Goal: Transaction & Acquisition: Obtain resource

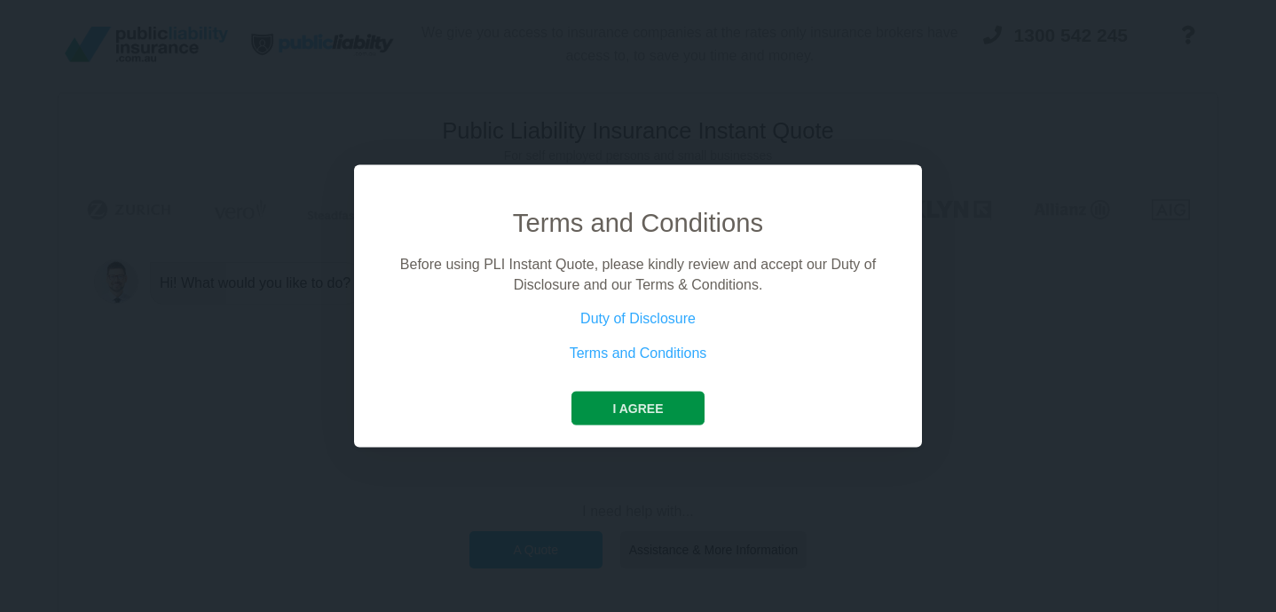
click at [641, 406] on button "I agree" at bounding box center [638, 408] width 132 height 34
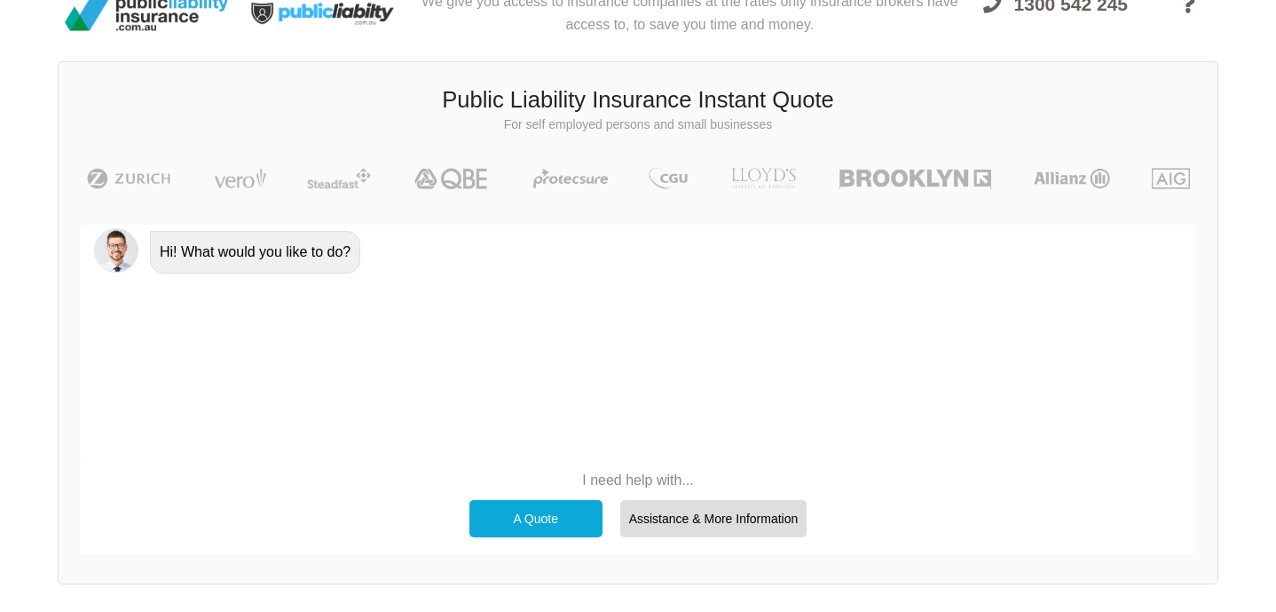
scroll to position [36, 0]
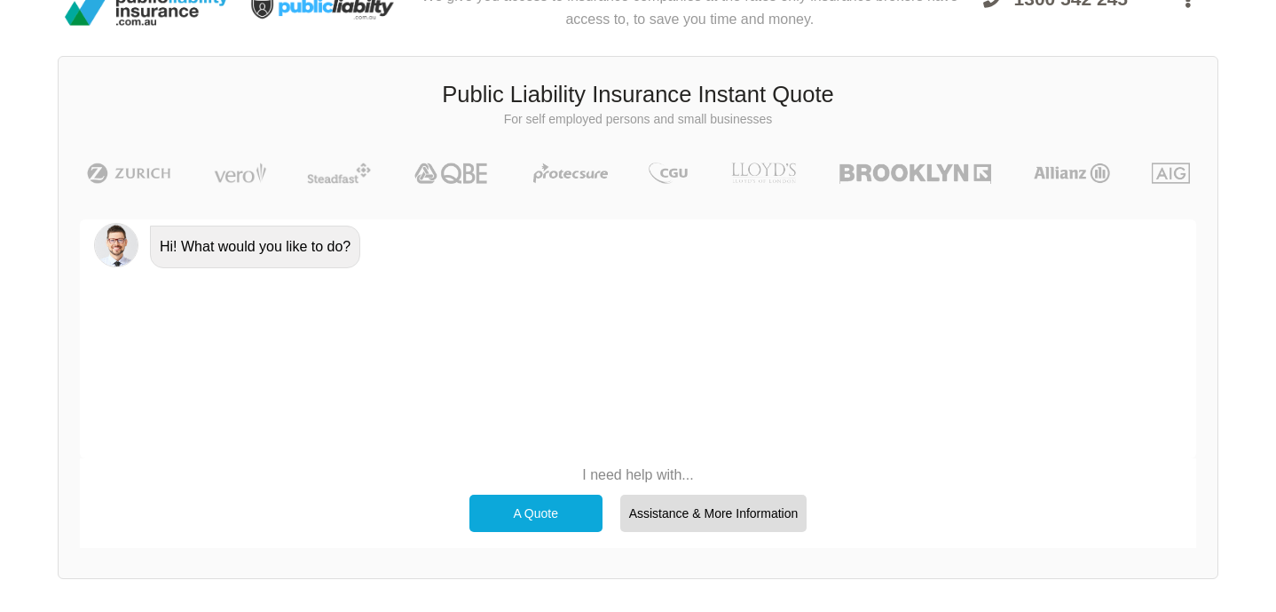
click at [537, 517] on div "A Quote" at bounding box center [536, 512] width 133 height 37
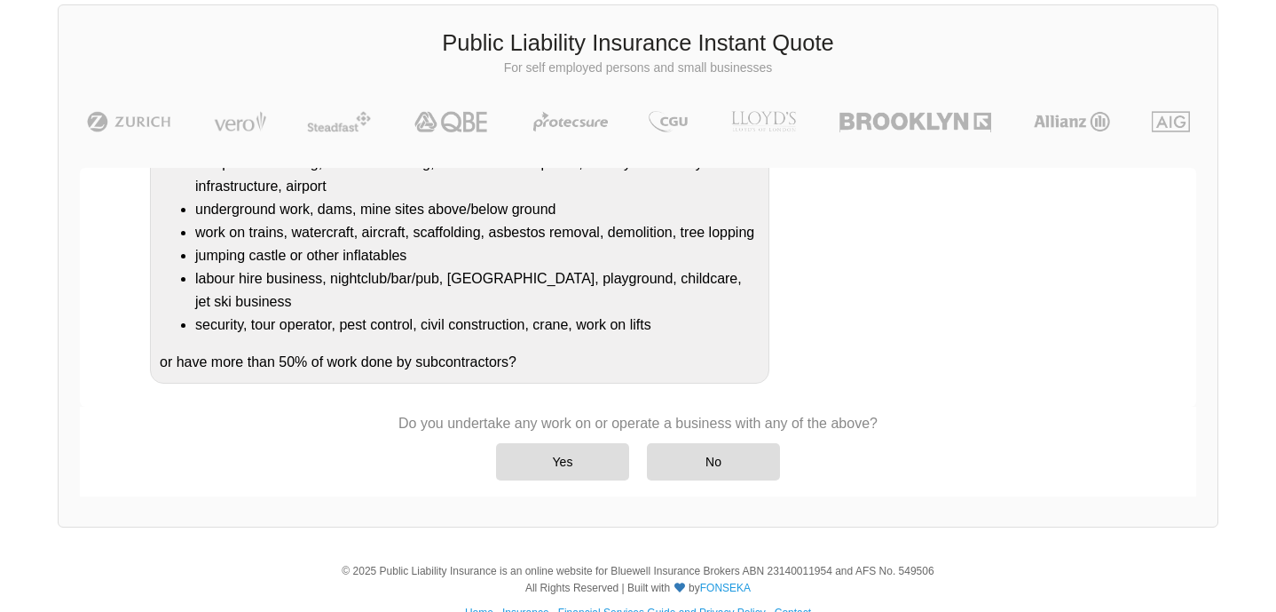
scroll to position [89, 0]
click at [680, 462] on div "No" at bounding box center [713, 460] width 133 height 37
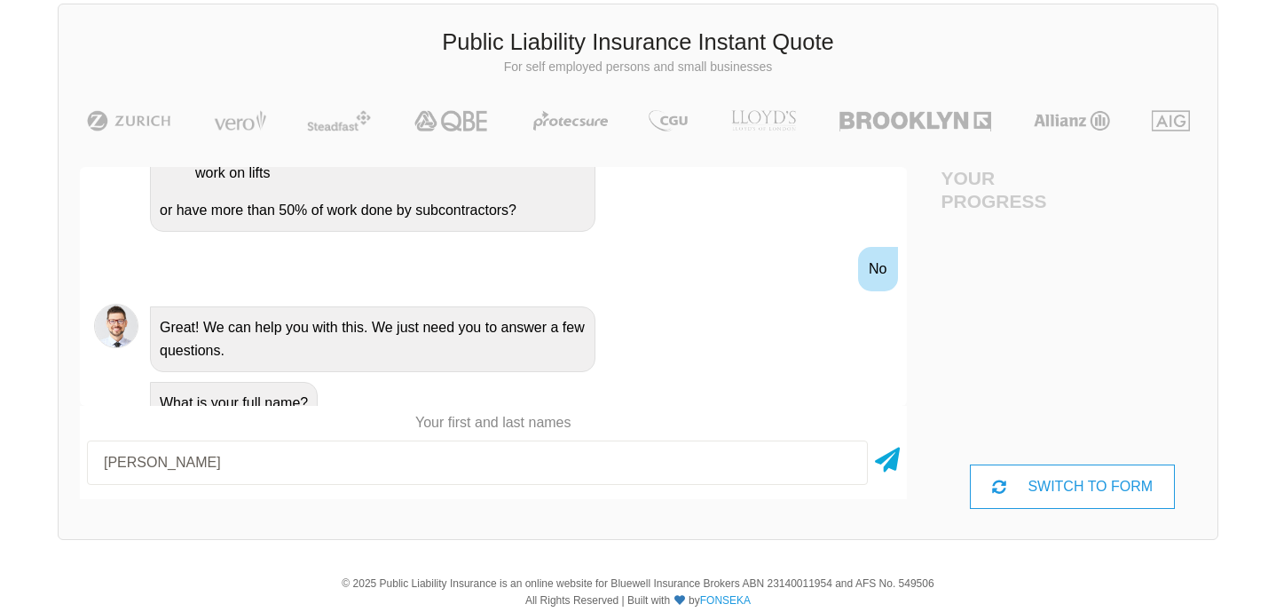
type input "[PERSON_NAME]"
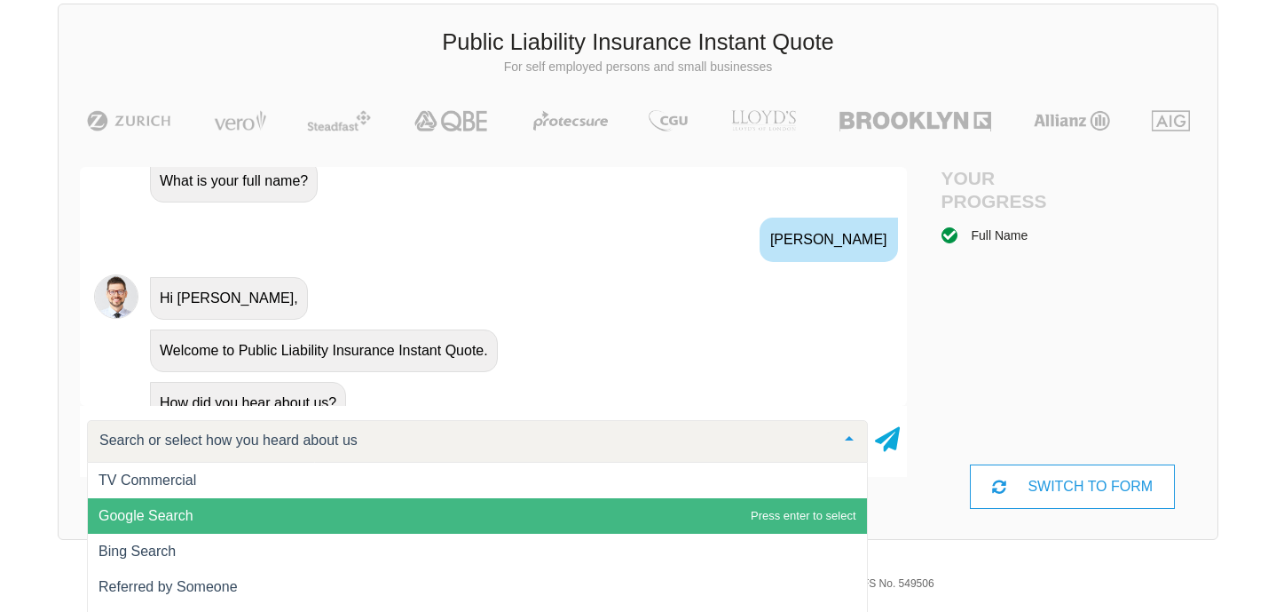
scroll to position [1, 0]
click at [155, 516] on span "Google Search" at bounding box center [146, 514] width 95 height 15
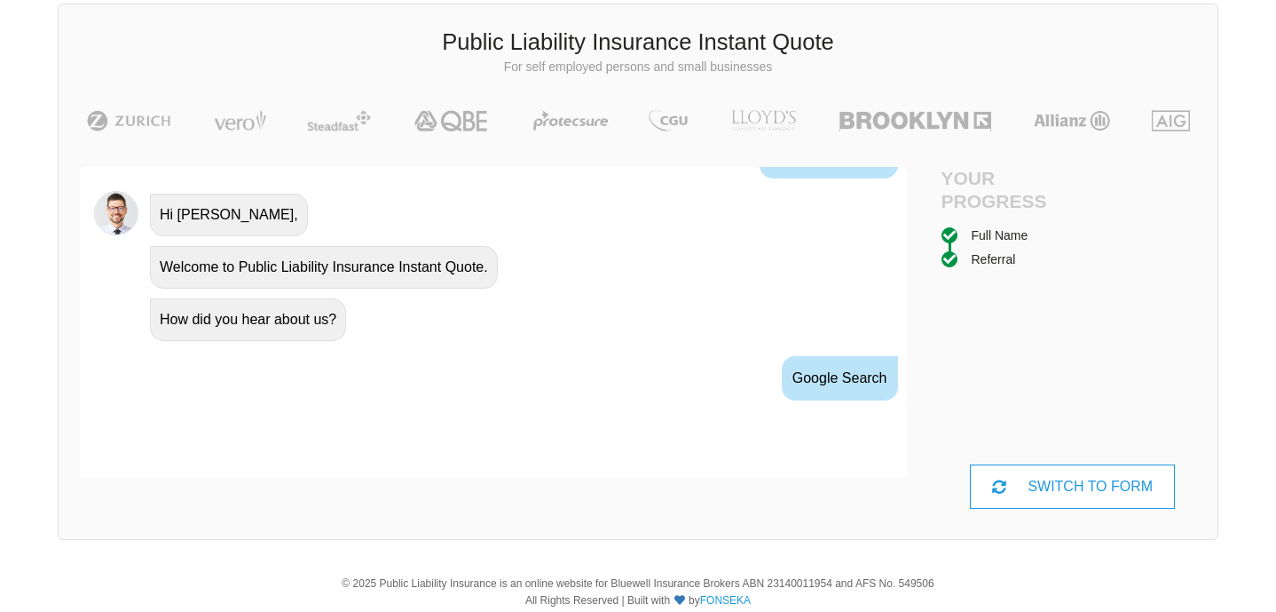
scroll to position [928, 0]
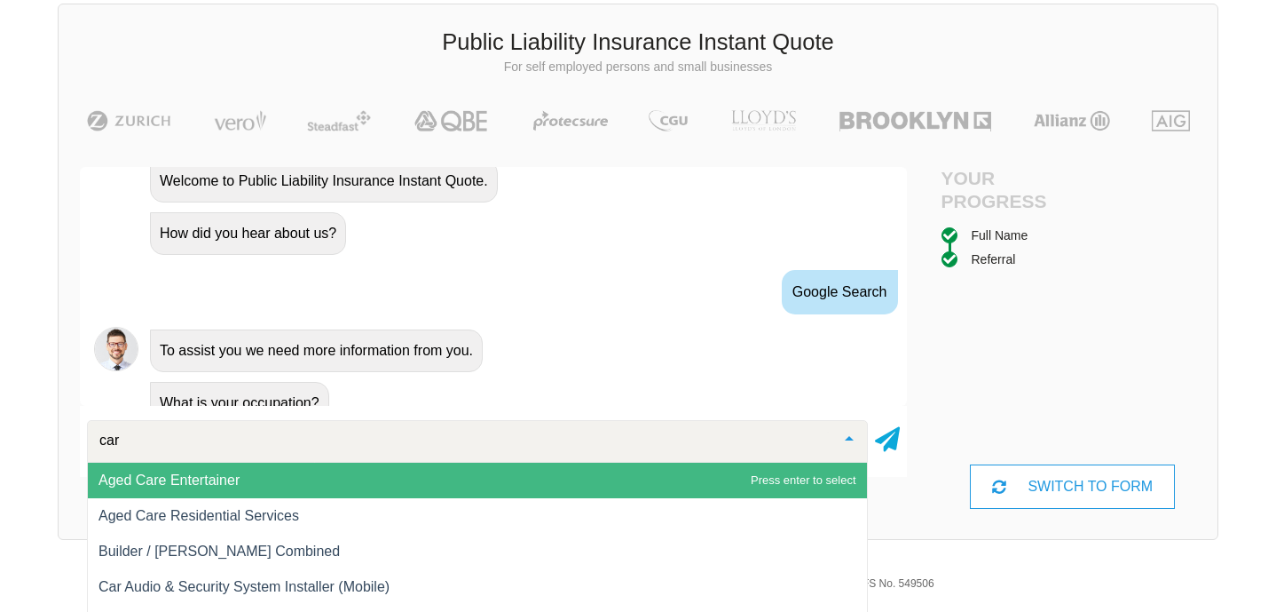
type input "carp"
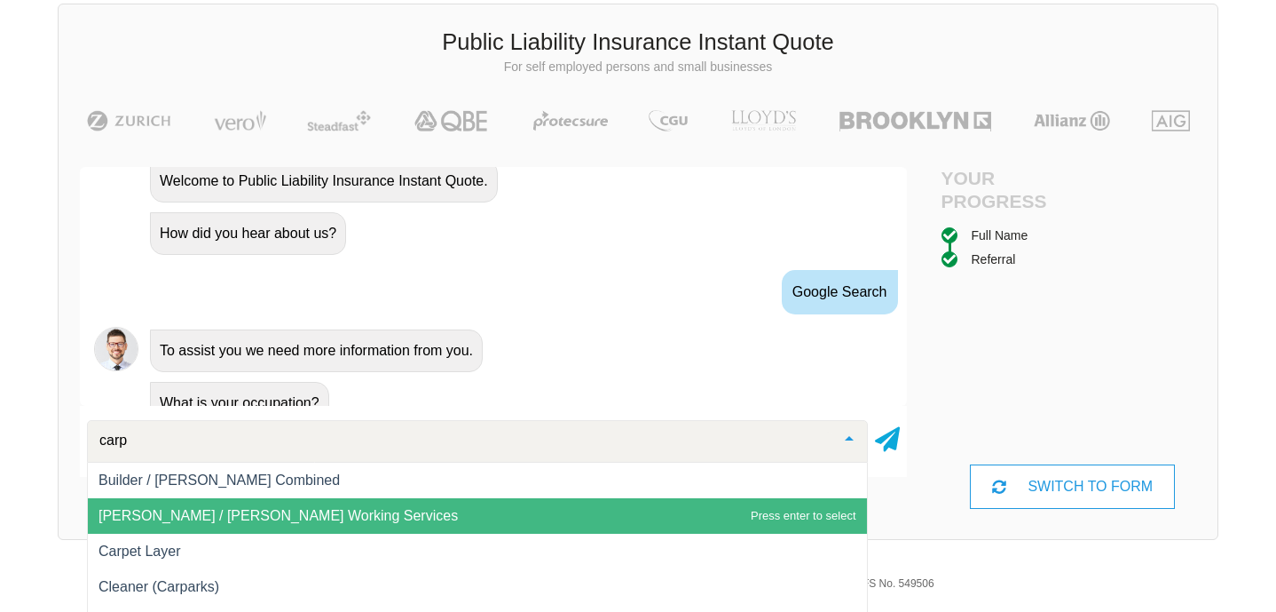
click at [170, 519] on span "[PERSON_NAME] / [PERSON_NAME] Working Services" at bounding box center [278, 515] width 359 height 15
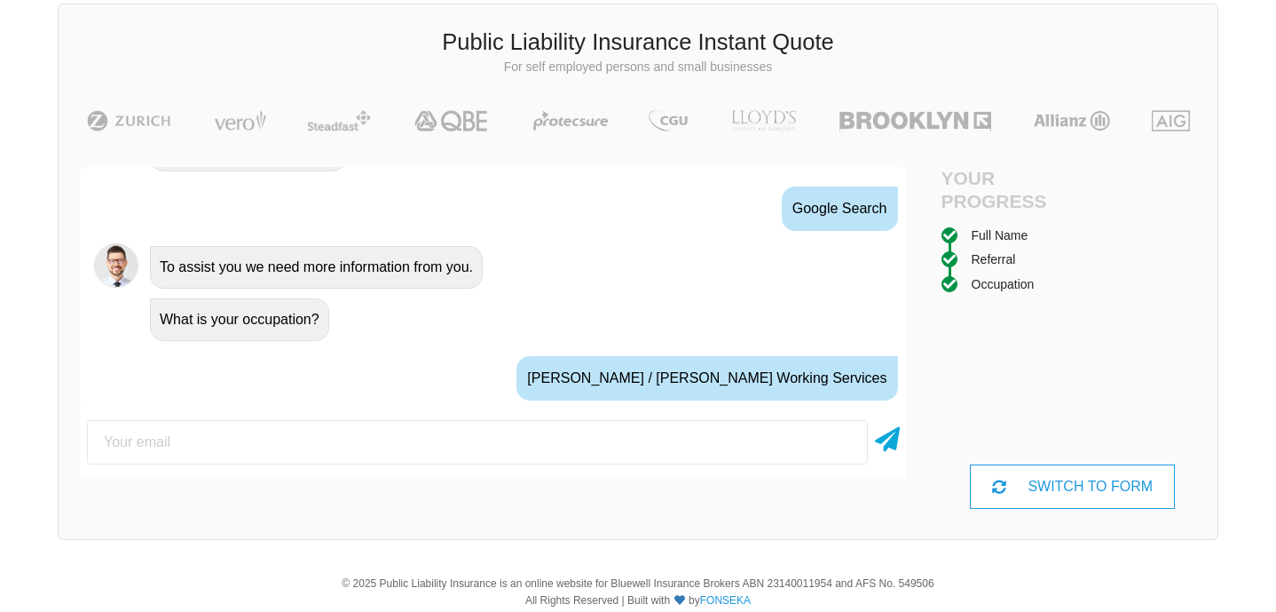
scroll to position [1046, 0]
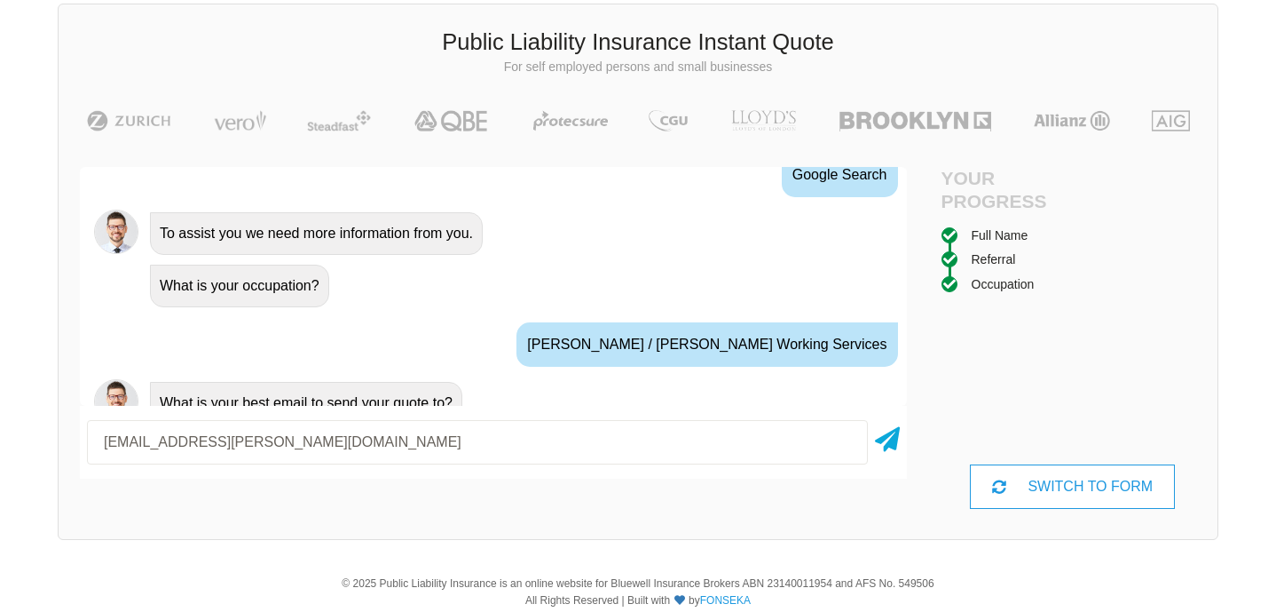
type input "[EMAIL_ADDRESS][PERSON_NAME][DOMAIN_NAME]"
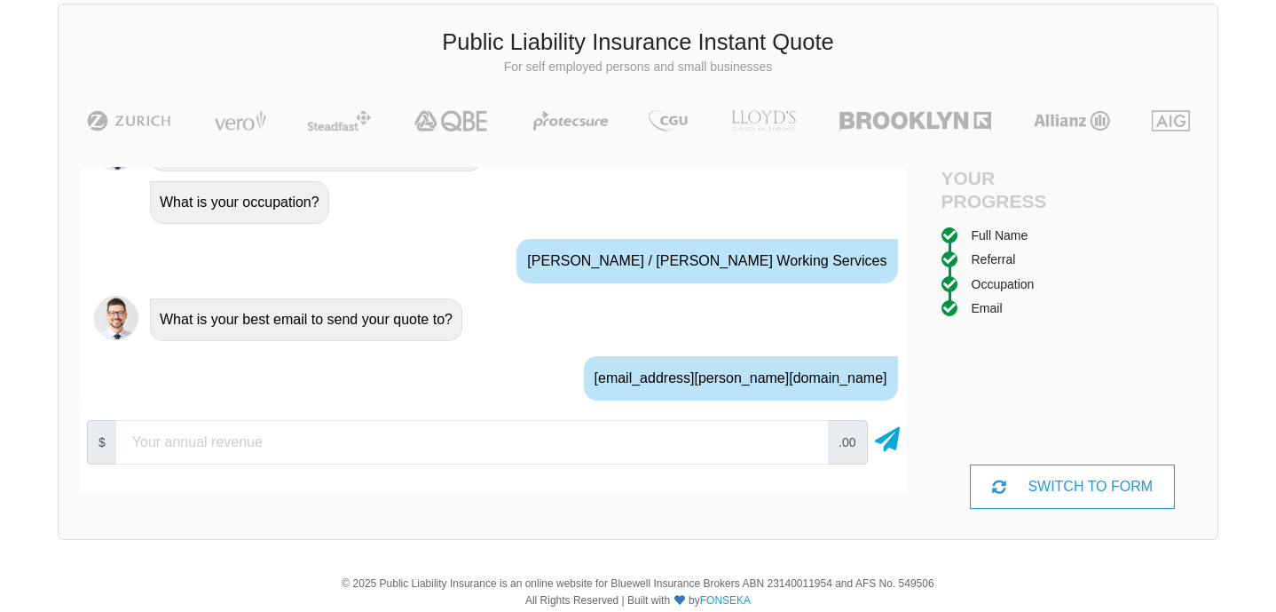
scroll to position [1163, 0]
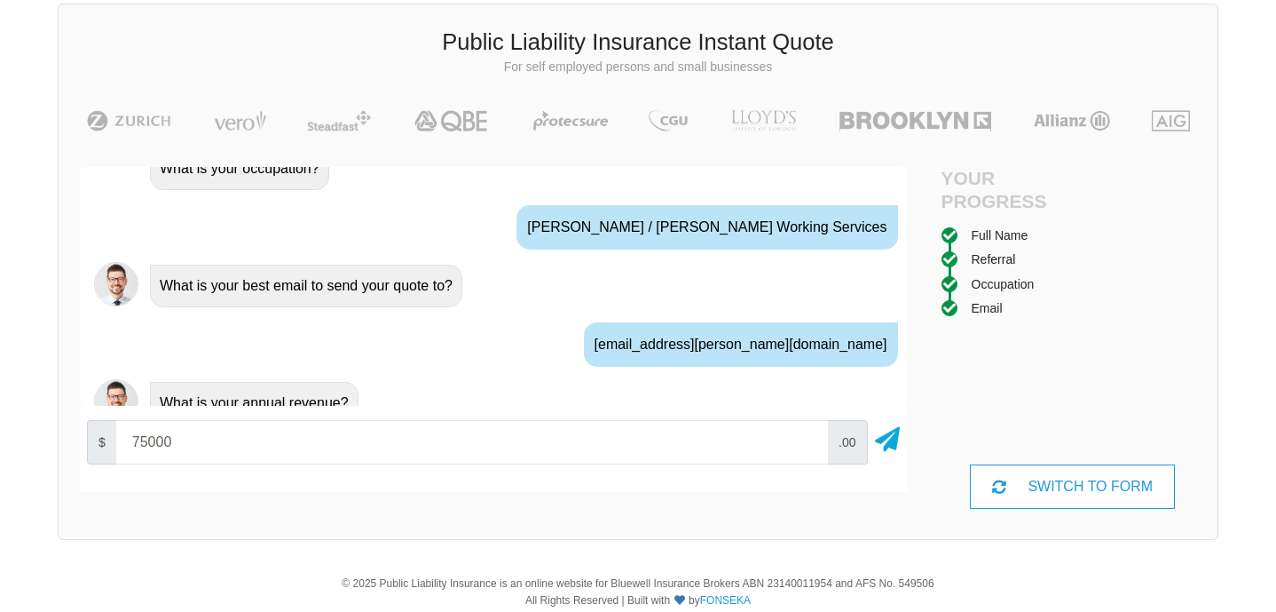
type input "75000"
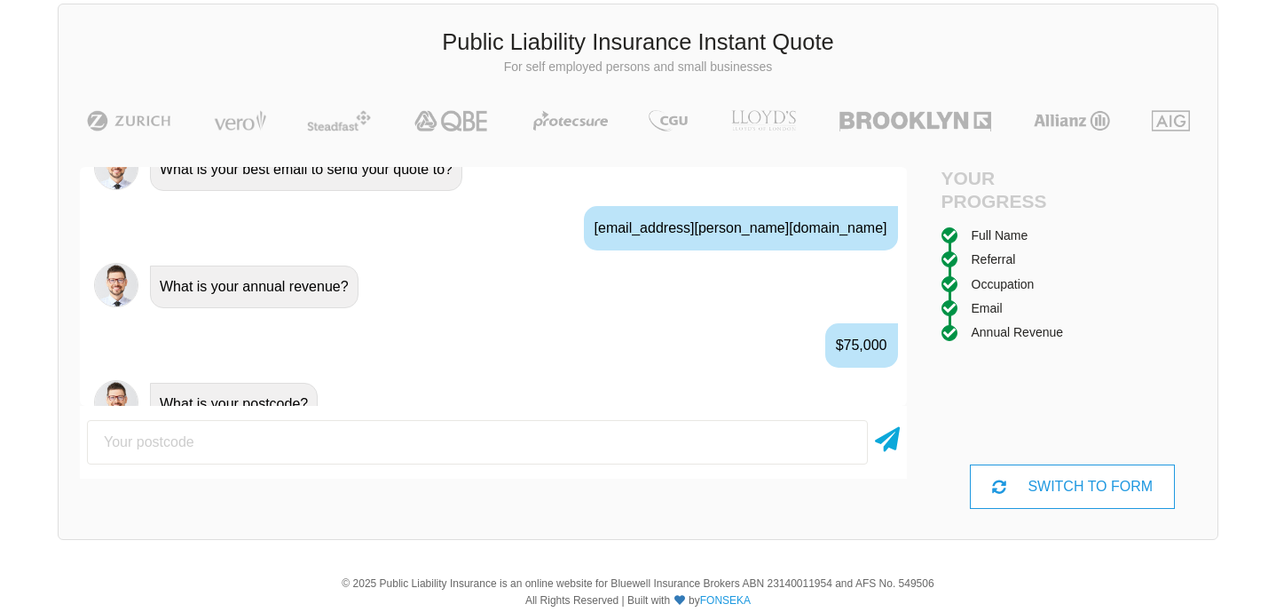
scroll to position [1280, 0]
type input "7015"
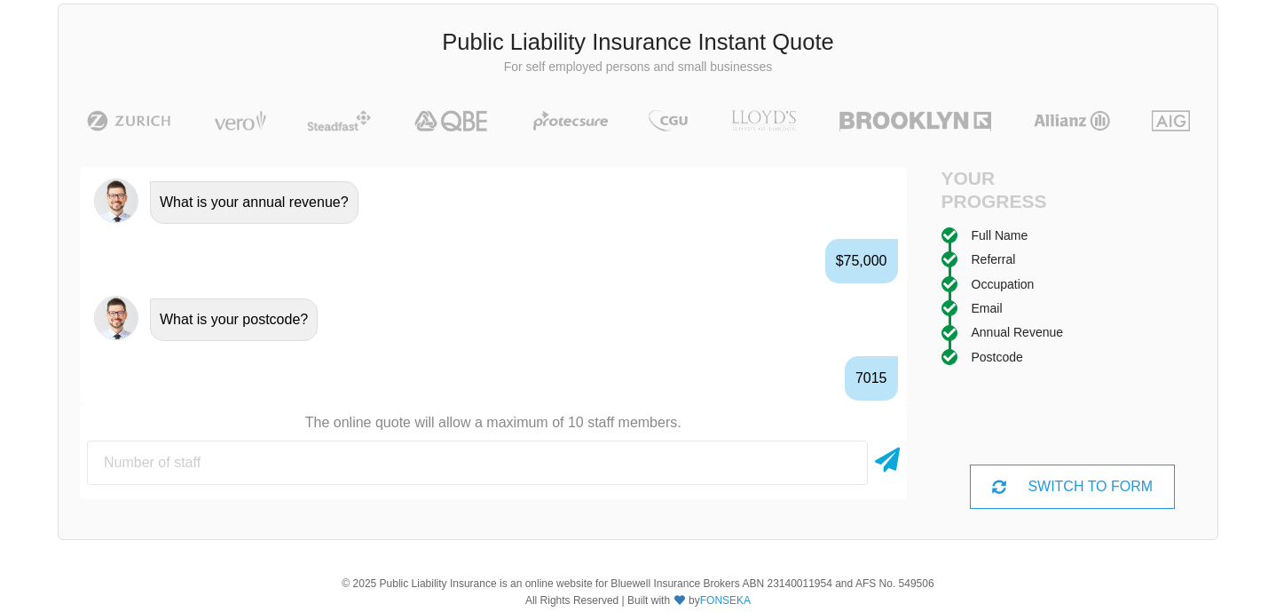
scroll to position [1397, 0]
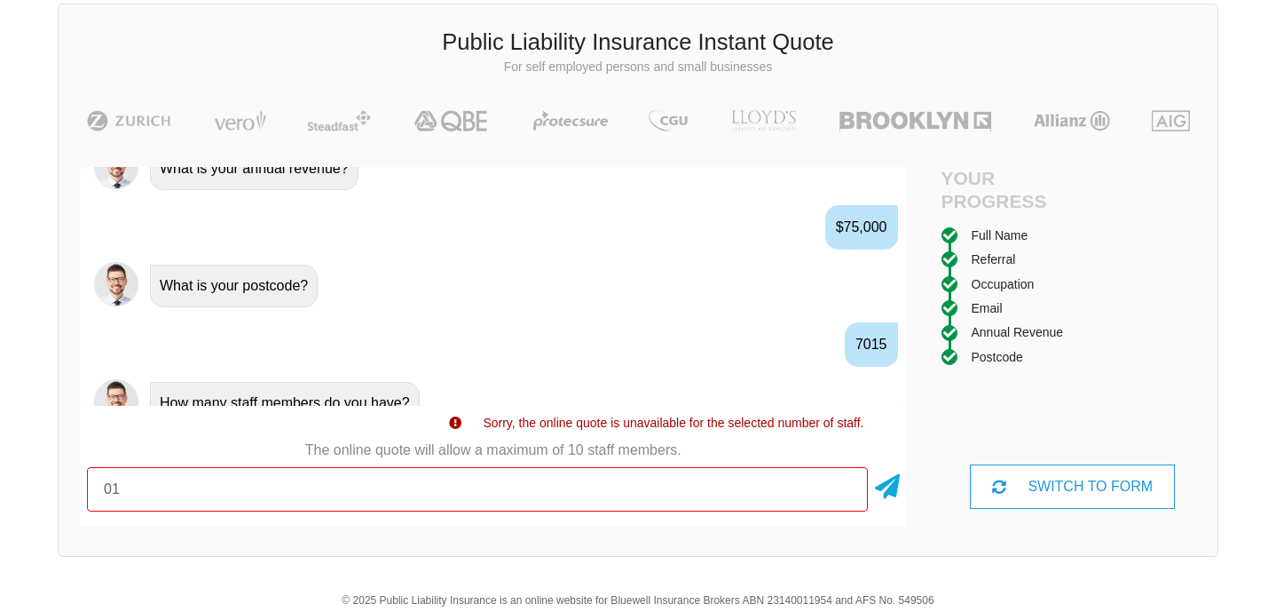
type input "0"
type input "1"
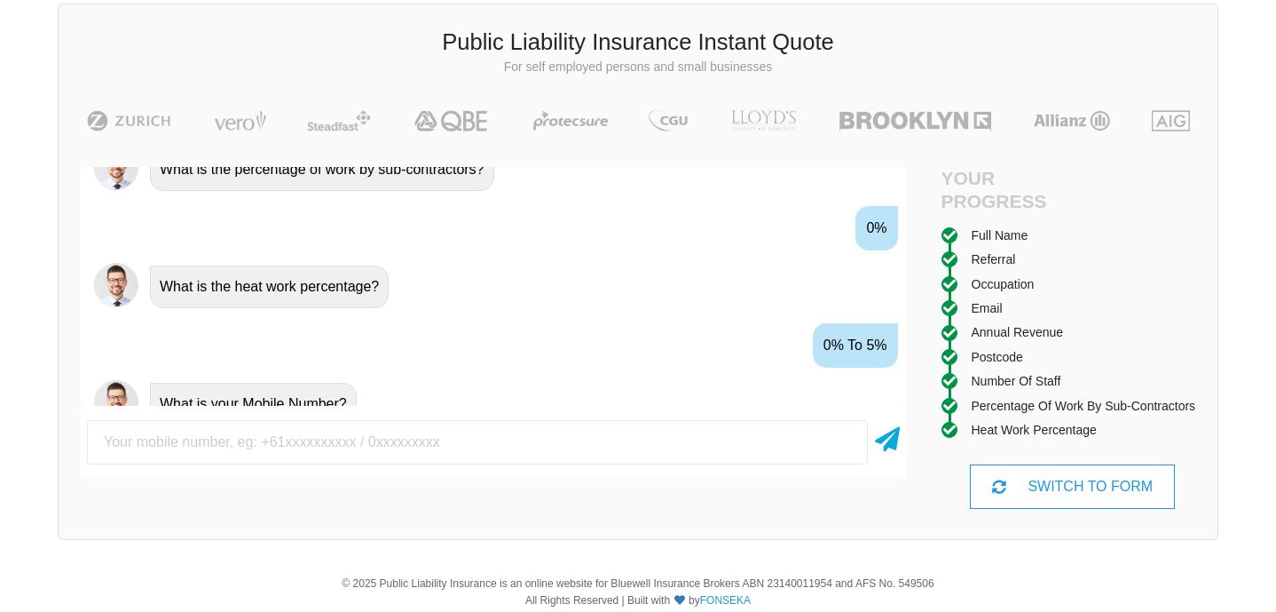
scroll to position [1749, 0]
type input "0416072563"
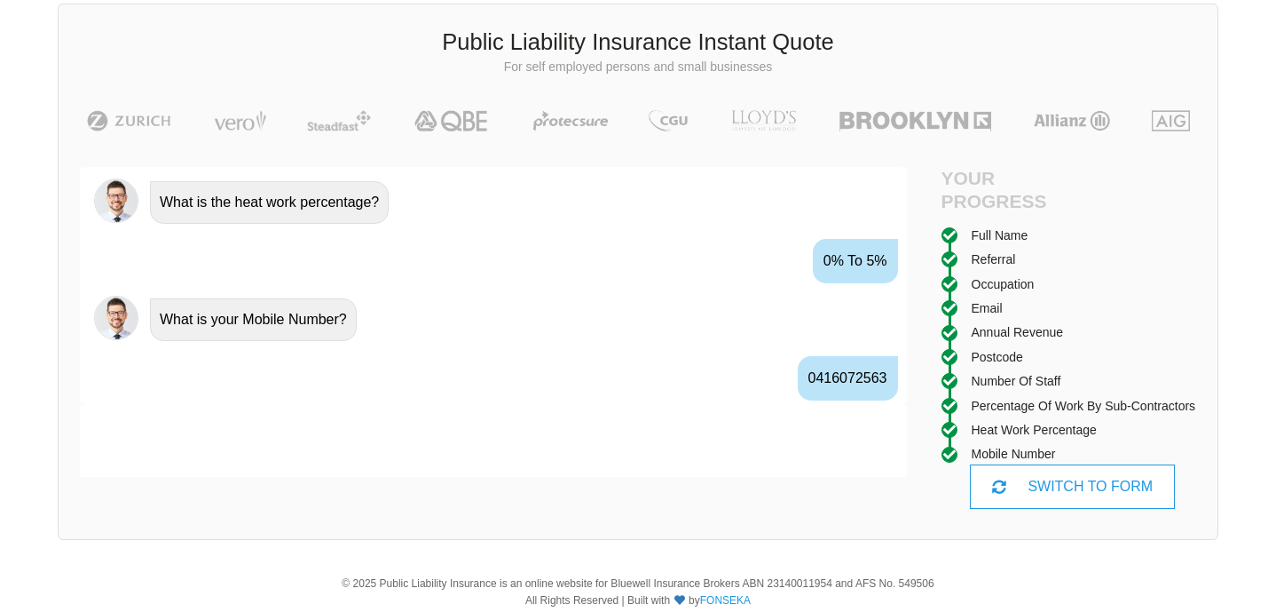
scroll to position [1866, 0]
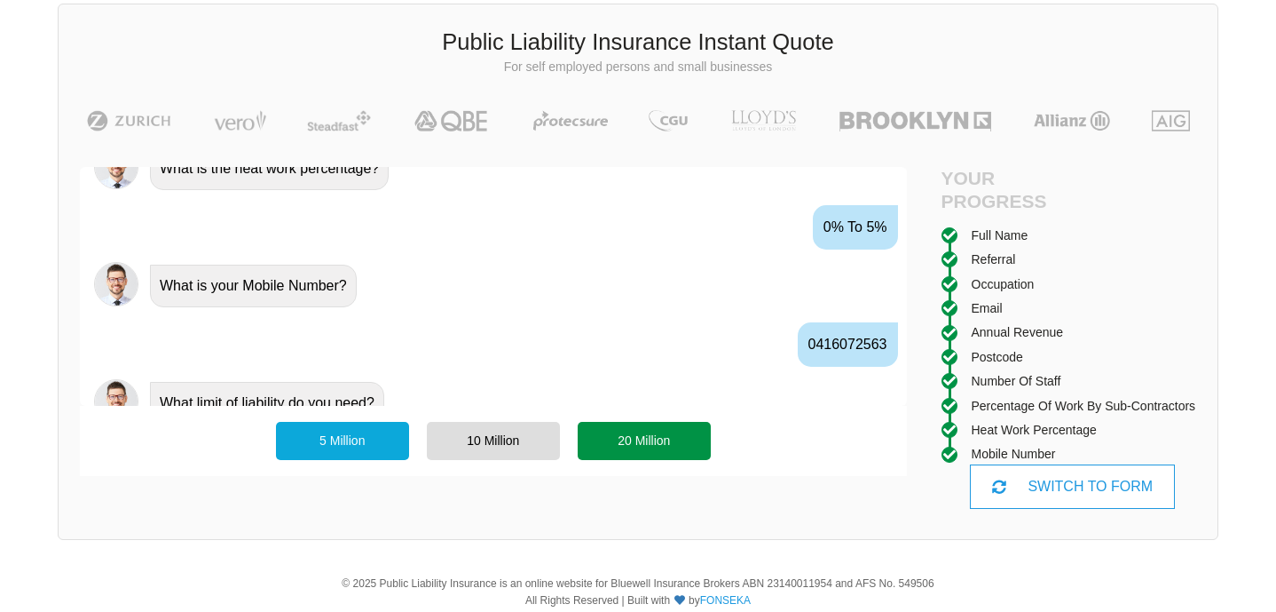
click at [626, 442] on div "20 Million" at bounding box center [644, 440] width 133 height 37
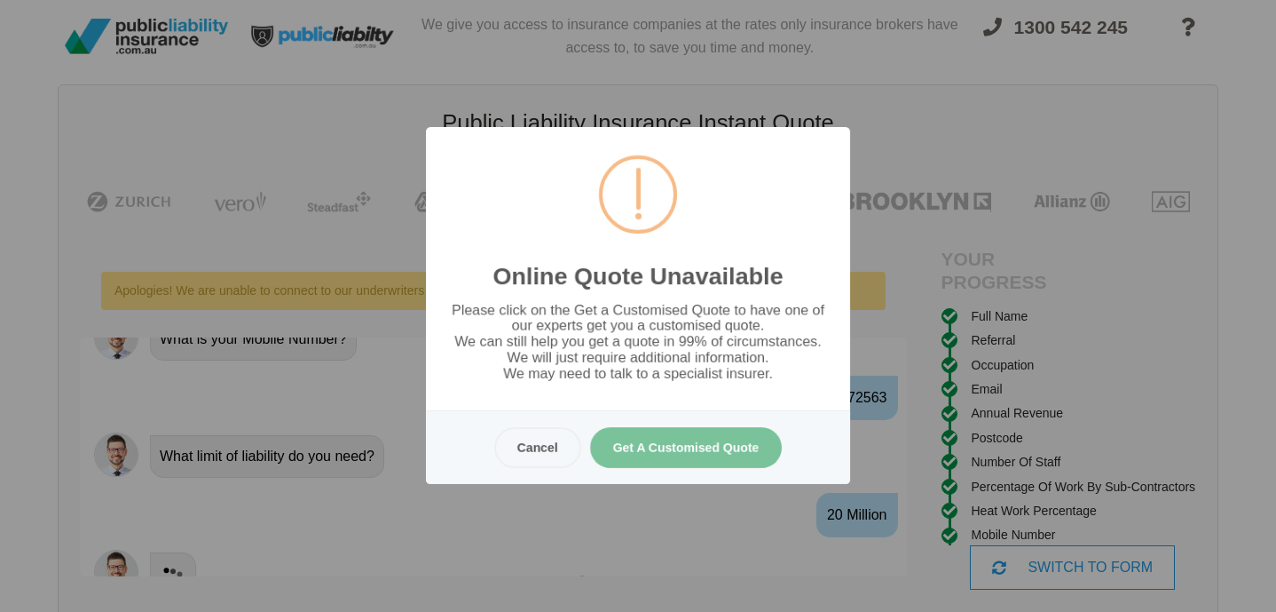
scroll to position [0, 0]
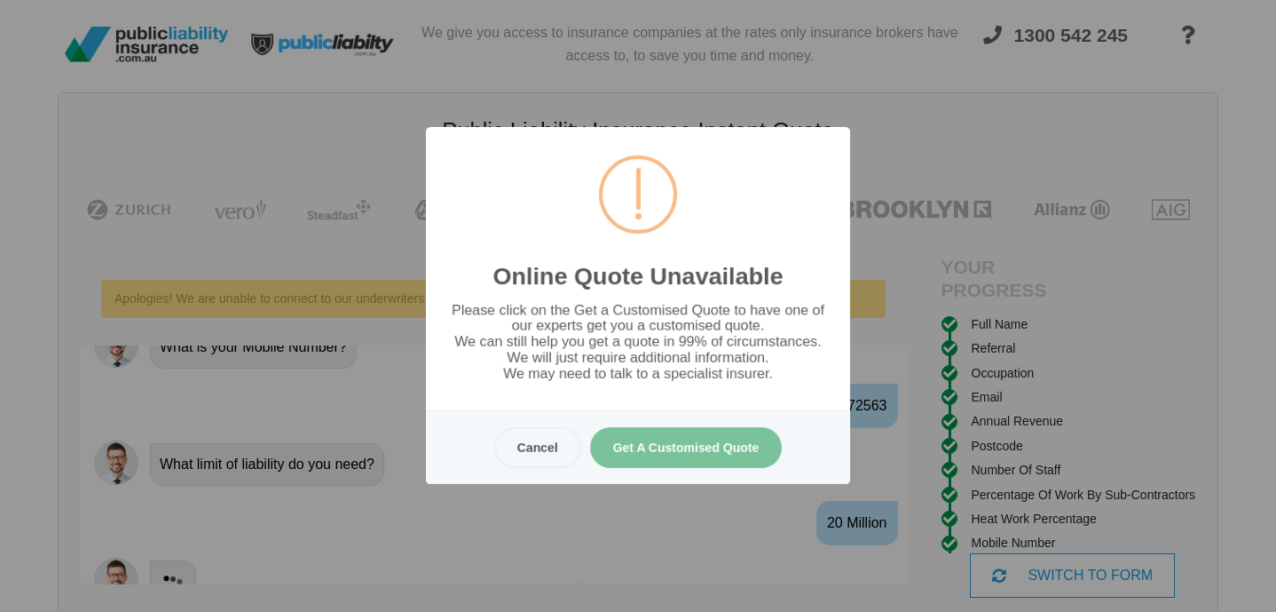
click at [659, 448] on button "Get A Customised Quote" at bounding box center [686, 447] width 193 height 41
